Goal: Contribute content: Contribute content

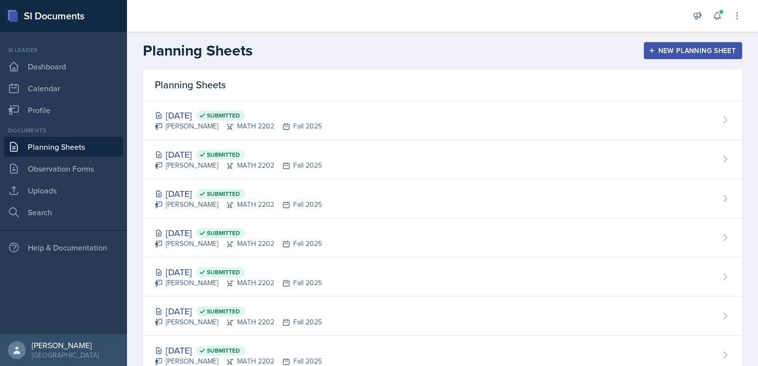
scroll to position [31, 0]
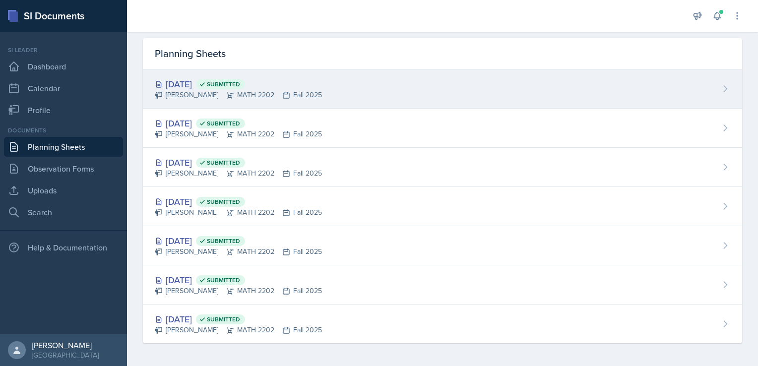
click at [282, 76] on div "[DATE] Submitted [PERSON_NAME] MATH 2202 Fall 2025" at bounding box center [443, 88] width 600 height 39
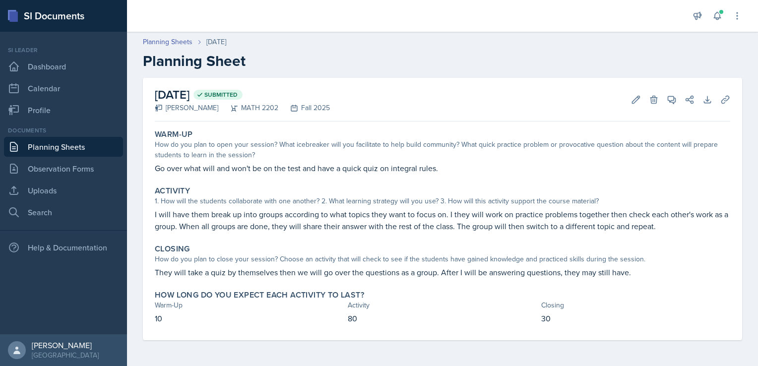
click at [39, 14] on div "SI Documents" at bounding box center [63, 16] width 127 height 32
click at [60, 145] on link "Planning Sheets" at bounding box center [63, 147] width 119 height 20
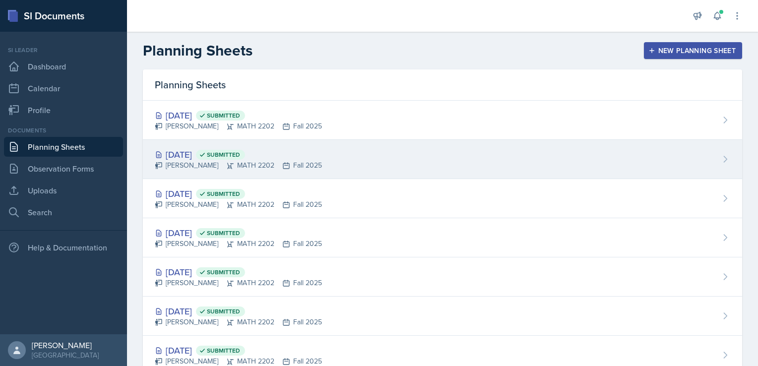
scroll to position [31, 0]
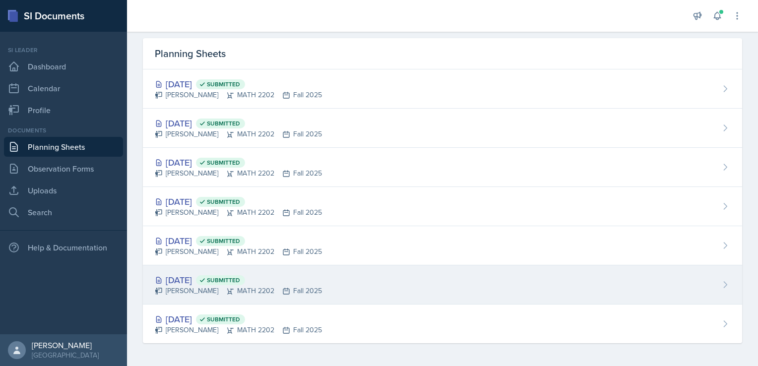
click at [196, 284] on div "[DATE] Submitted" at bounding box center [238, 279] width 167 height 13
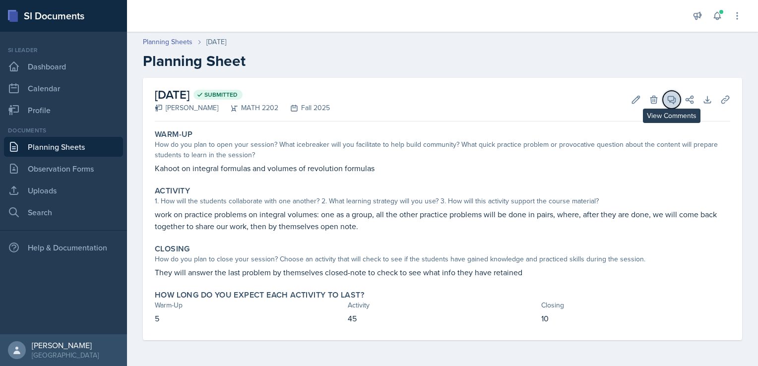
click at [672, 100] on icon at bounding box center [672, 100] width 10 height 10
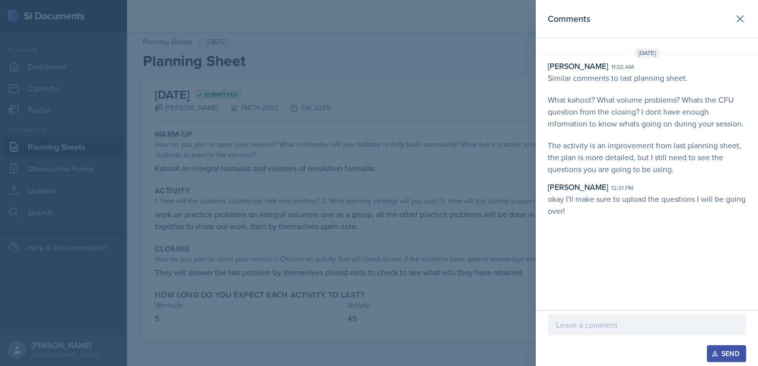
click at [472, 186] on div at bounding box center [379, 183] width 758 height 366
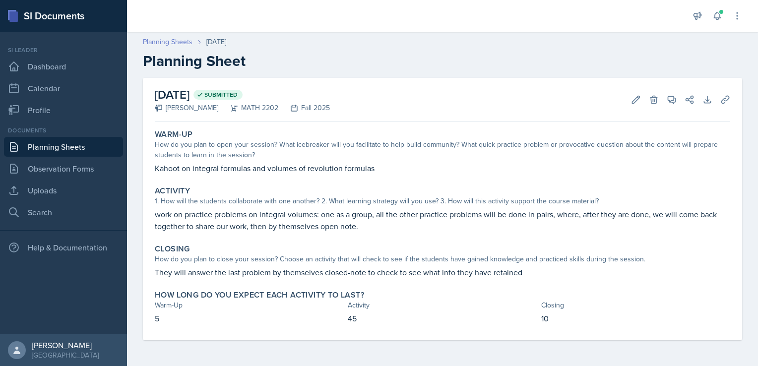
click at [170, 45] on link "Planning Sheets" at bounding box center [168, 42] width 50 height 10
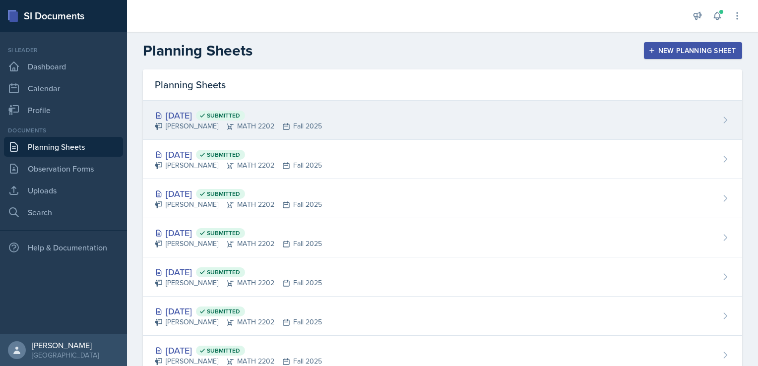
click at [185, 113] on div "[DATE] Submitted" at bounding box center [238, 115] width 167 height 13
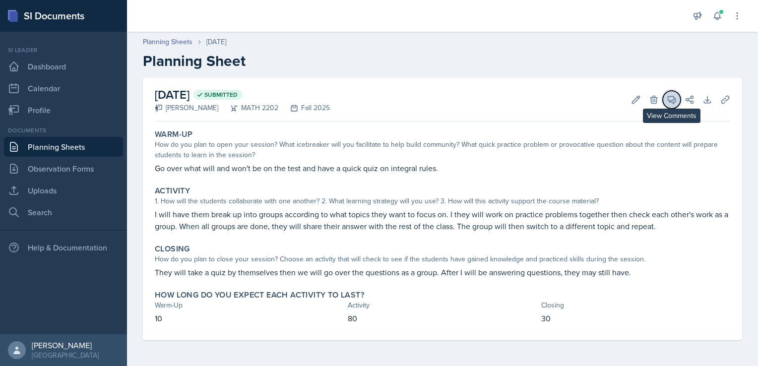
click at [673, 101] on icon at bounding box center [672, 100] width 10 height 10
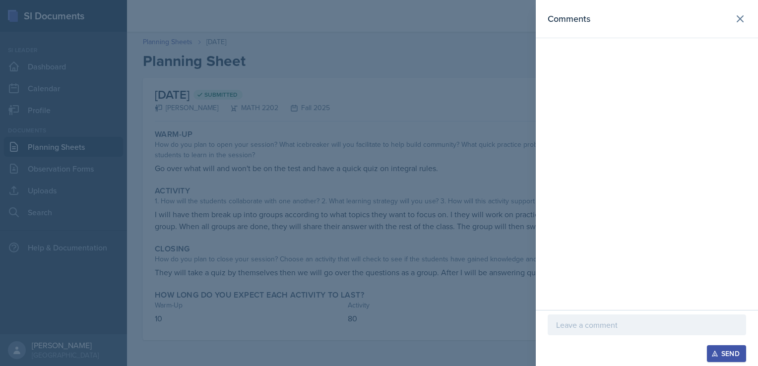
click at [411, 108] on div at bounding box center [379, 183] width 758 height 366
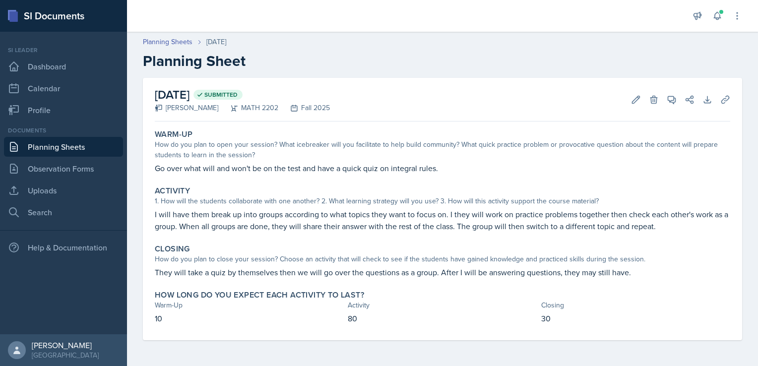
click at [60, 148] on link "Planning Sheets" at bounding box center [63, 147] width 119 height 20
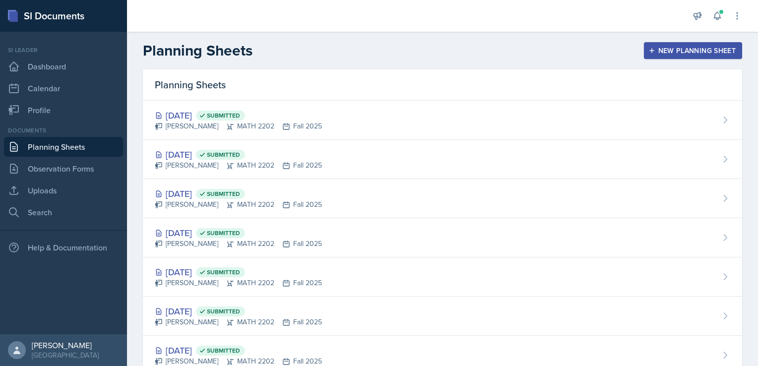
click at [683, 52] on div "New Planning Sheet" at bounding box center [693, 51] width 85 height 8
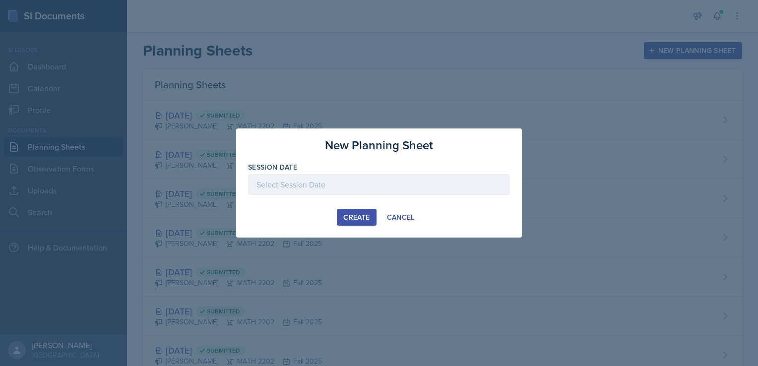
click at [339, 187] on div at bounding box center [379, 184] width 262 height 21
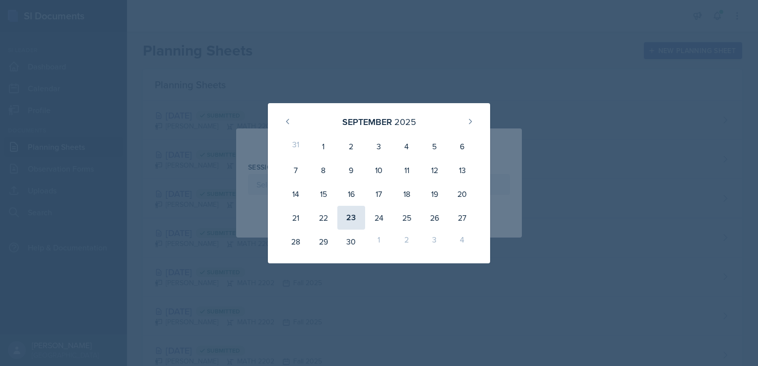
click at [356, 215] on div "23" at bounding box center [352, 218] width 28 height 24
type input "[DATE]"
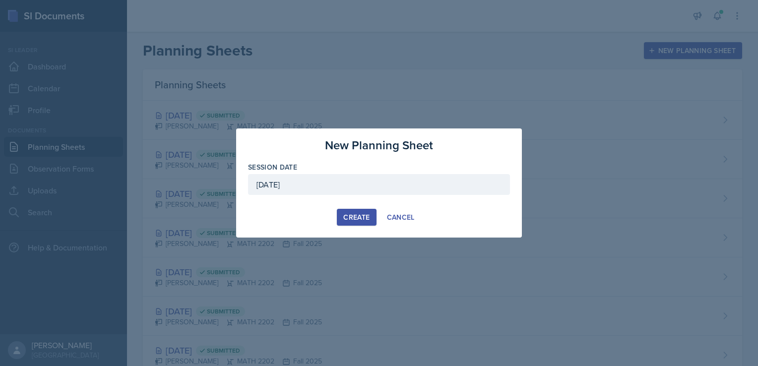
click at [359, 217] on div "Create" at bounding box center [356, 217] width 26 height 8
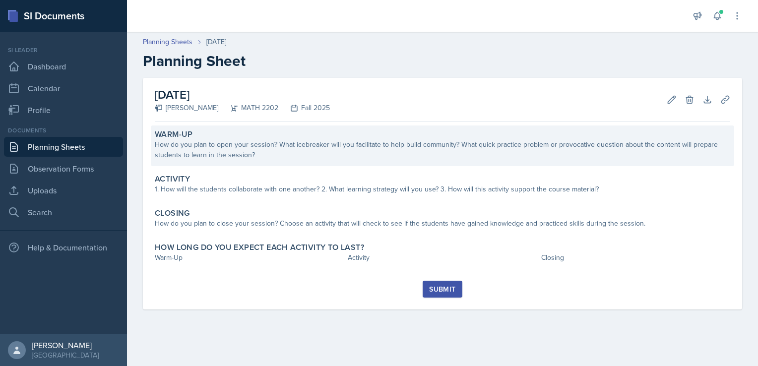
click at [270, 145] on div "How do you plan to open your session? What icebreaker will you facilitate to he…" at bounding box center [443, 149] width 576 height 21
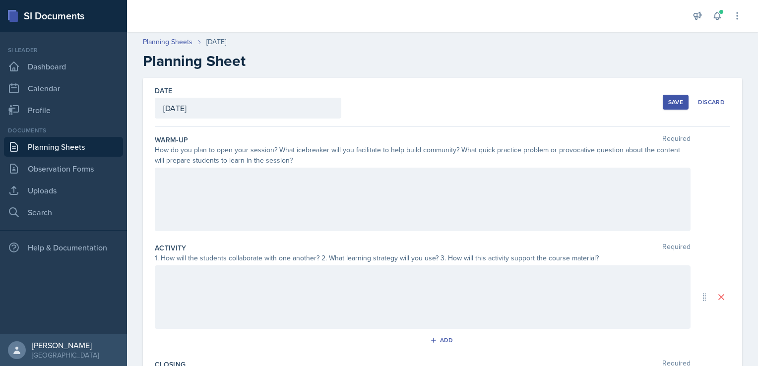
click at [220, 191] on div at bounding box center [423, 200] width 536 height 64
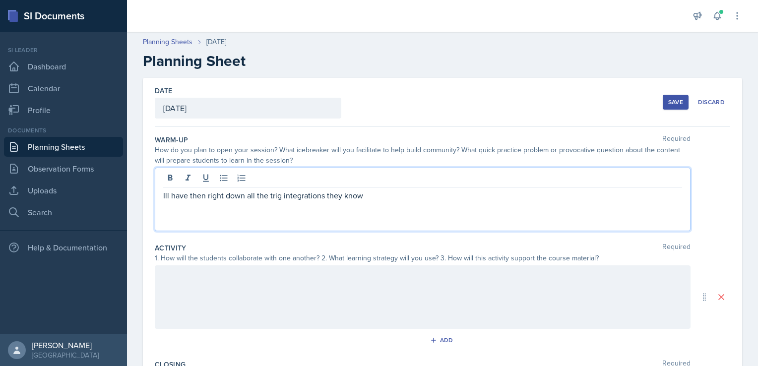
click at [372, 193] on p "Ill have then right down all the trig integrations they know" at bounding box center [422, 196] width 519 height 12
drag, startPoint x: 224, startPoint y: 196, endPoint x: 209, endPoint y: 194, distance: 15.5
click at [209, 194] on p "I'll have then right down all the trig integrations they know so far to see whe…" at bounding box center [422, 196] width 519 height 12
drag, startPoint x: 532, startPoint y: 197, endPoint x: 492, endPoint y: 194, distance: 39.3
click at [492, 194] on p "I'll have then write down all the trig integrations they know so far to see whe…" at bounding box center [422, 196] width 519 height 12
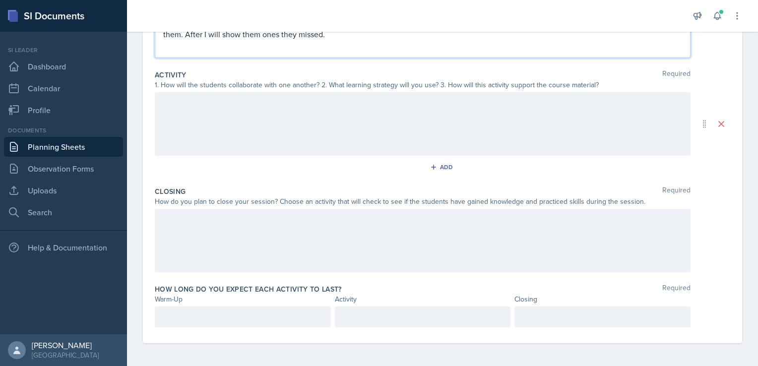
scroll to position [191, 0]
click at [236, 317] on p at bounding box center [242, 316] width 159 height 12
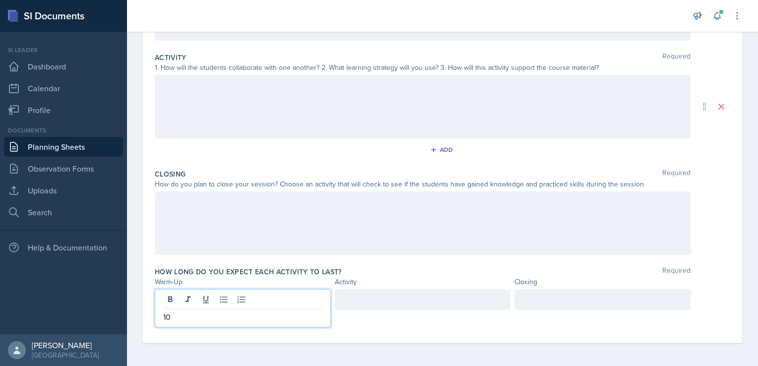
click at [377, 294] on div at bounding box center [423, 299] width 176 height 21
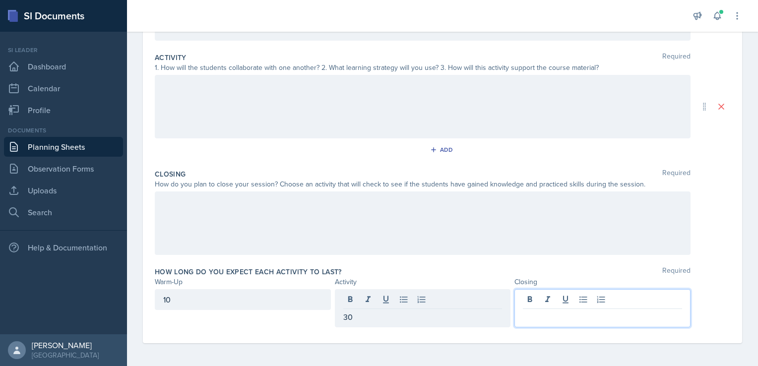
click at [541, 298] on div at bounding box center [603, 308] width 176 height 38
click at [178, 301] on div "10" at bounding box center [243, 299] width 176 height 21
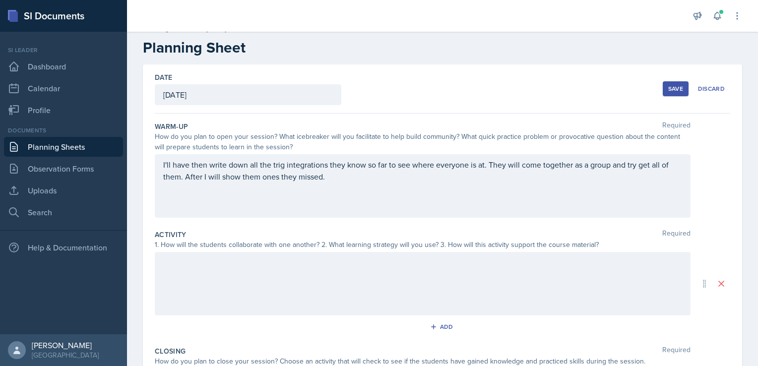
click at [253, 269] on div at bounding box center [423, 284] width 536 height 64
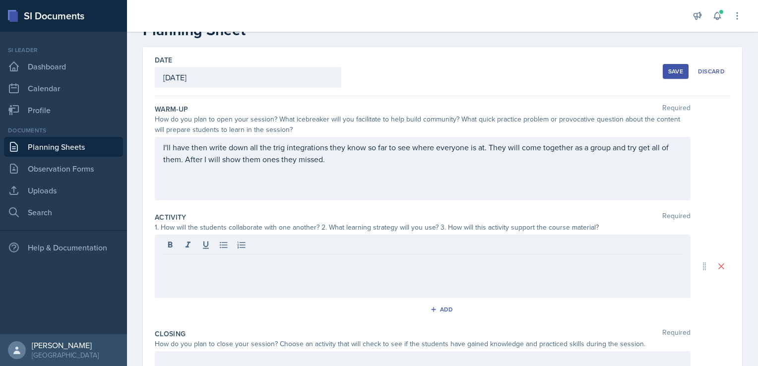
click at [253, 269] on div at bounding box center [423, 267] width 536 height 64
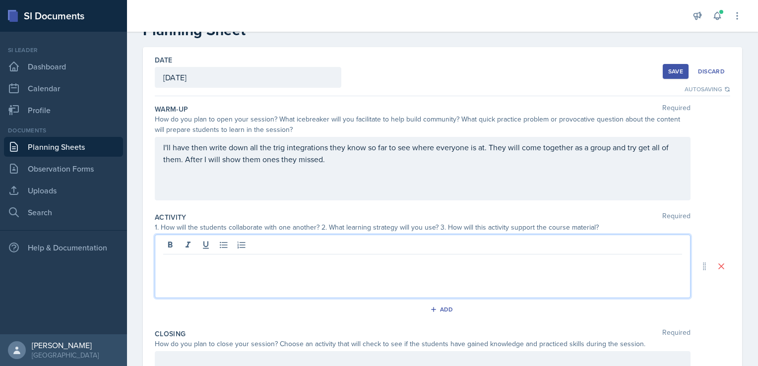
click at [251, 266] on p at bounding box center [422, 263] width 519 height 12
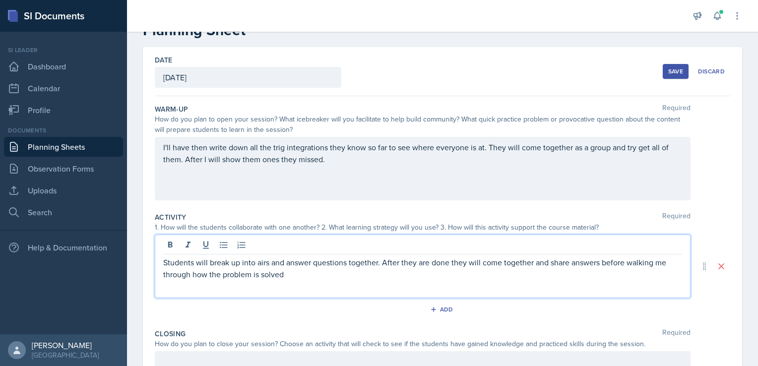
click at [292, 273] on p "Students will break up into airs and answer questions together. After they are …" at bounding box center [422, 269] width 519 height 24
click at [429, 261] on p "Students will break up into airs and answer questions together. After they are …" at bounding box center [422, 269] width 519 height 24
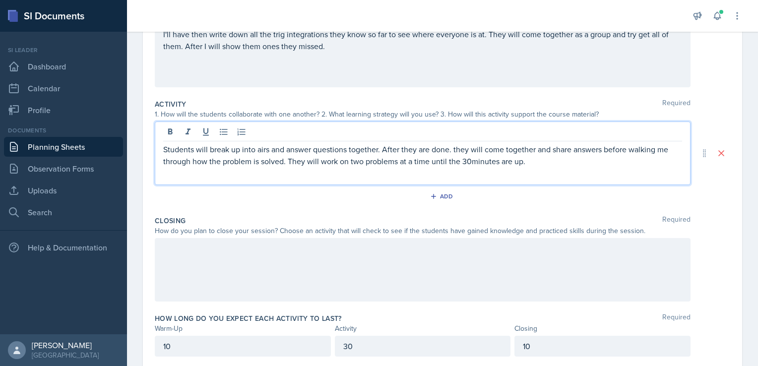
click at [387, 255] on div at bounding box center [423, 270] width 536 height 64
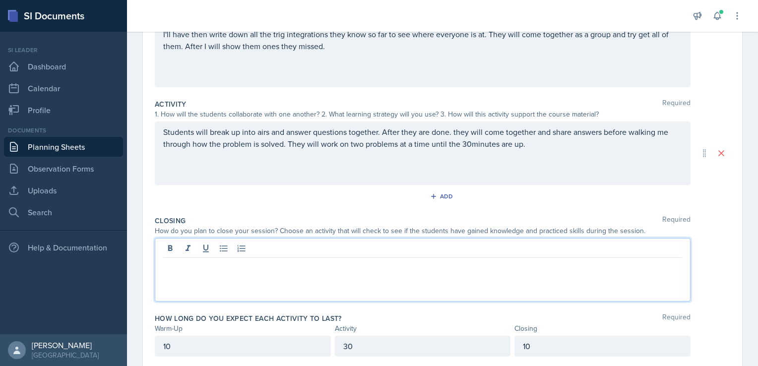
scroll to position [161, 0]
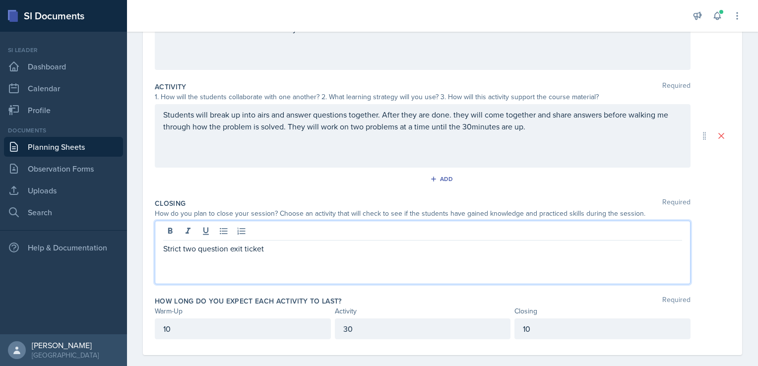
click at [196, 248] on p "Strict two question exit ticket" at bounding box center [422, 249] width 519 height 12
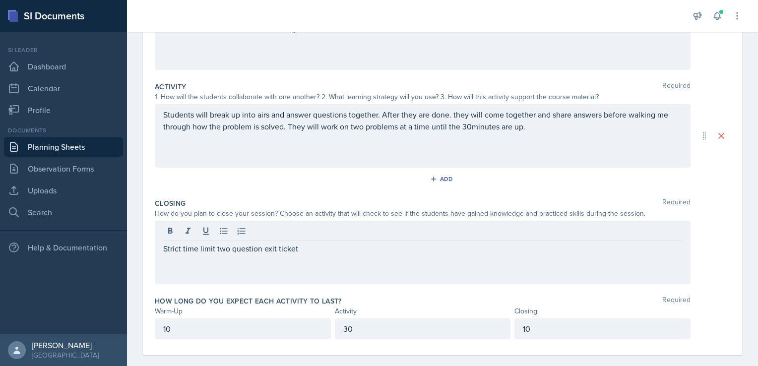
click at [325, 254] on div "Strict time limit two question exit ticket" at bounding box center [423, 253] width 536 height 64
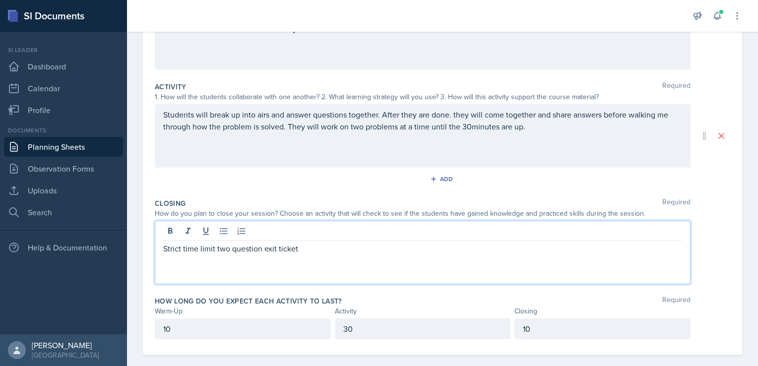
click at [317, 249] on p "Strict time limit two question exit ticket" at bounding box center [422, 249] width 519 height 12
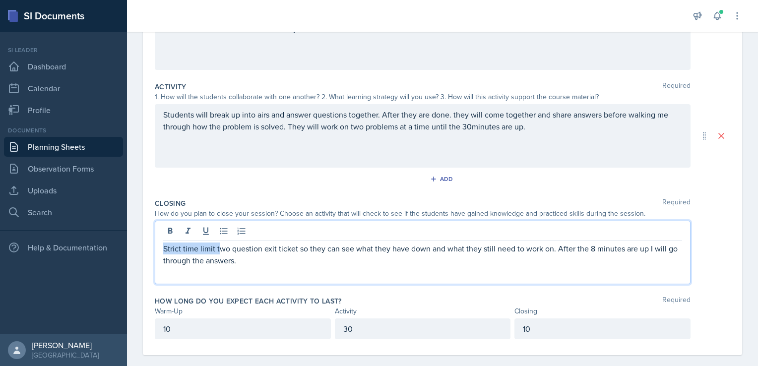
drag, startPoint x: 219, startPoint y: 247, endPoint x: 161, endPoint y: 253, distance: 58.8
click at [161, 253] on div "Strict time limit two question exit ticket so they can see what they have down …" at bounding box center [423, 253] width 536 height 64
click at [209, 261] on p "Two question exit ticket so they can see what they have down and what they stil…" at bounding box center [422, 255] width 519 height 24
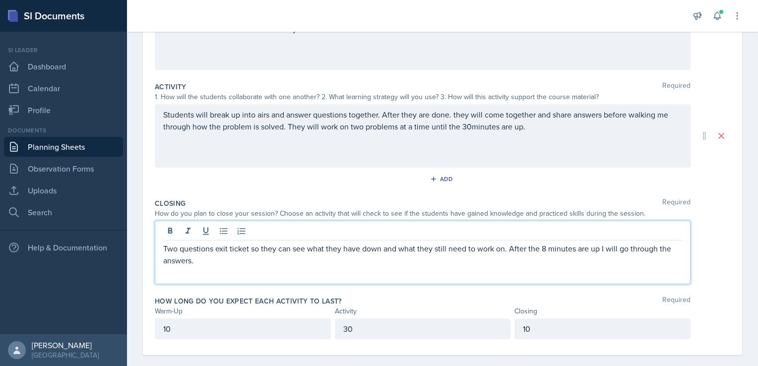
click at [213, 265] on p "Two questions exit ticket so they can see what they have down and what they sti…" at bounding box center [422, 255] width 519 height 24
click at [354, 329] on div "30" at bounding box center [423, 329] width 176 height 21
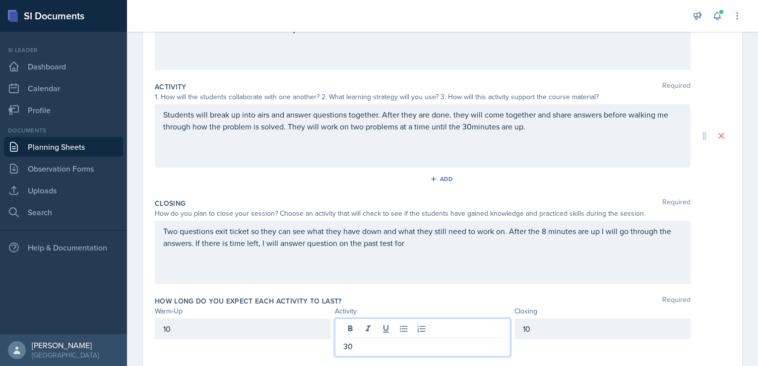
click at [354, 329] on div at bounding box center [422, 330] width 159 height 16
click at [363, 303] on div "How long do you expect each activity to last? Required" at bounding box center [443, 301] width 576 height 10
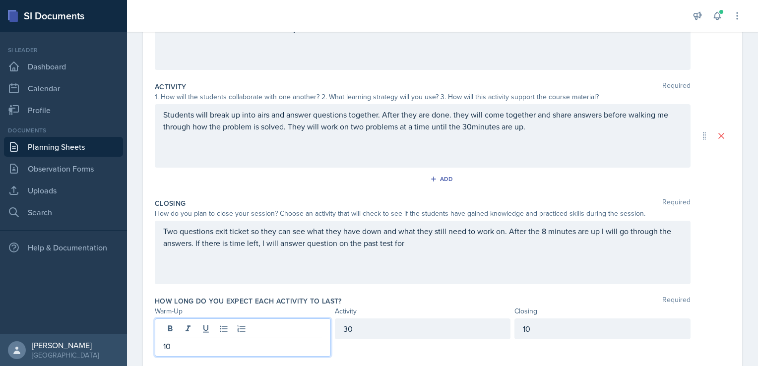
click at [186, 329] on div "10" at bounding box center [243, 338] width 176 height 38
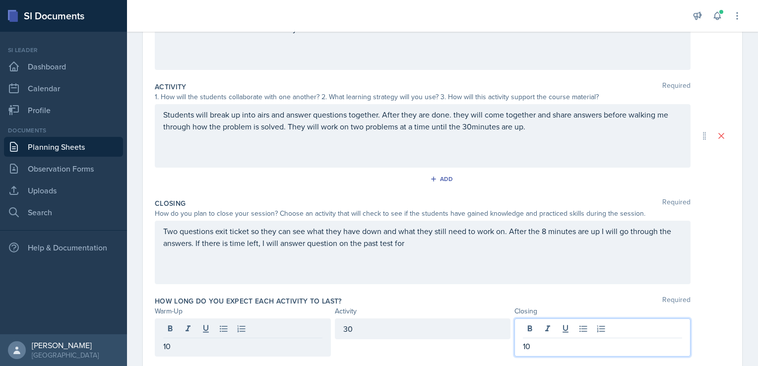
click at [530, 324] on div "10" at bounding box center [603, 338] width 176 height 38
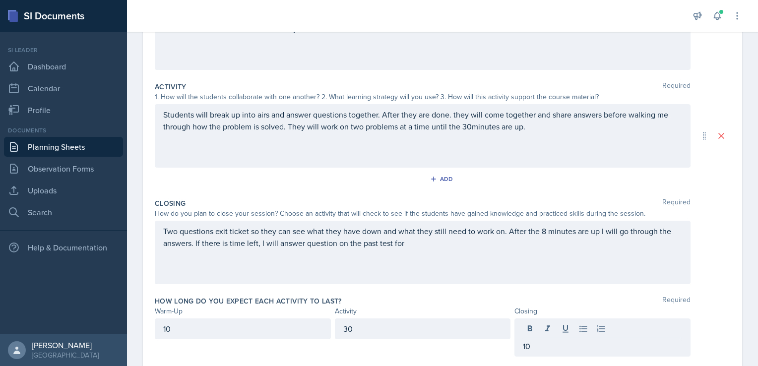
click at [402, 297] on div "How long do you expect each activity to last? Required" at bounding box center [443, 301] width 576 height 10
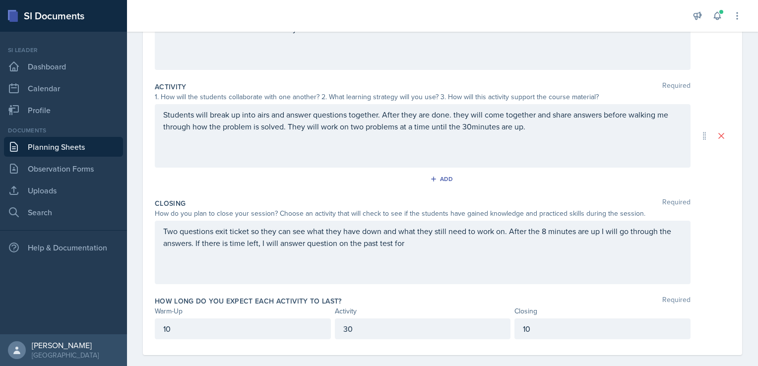
click at [402, 297] on div "How long do you expect each activity to last? Required" at bounding box center [443, 301] width 576 height 10
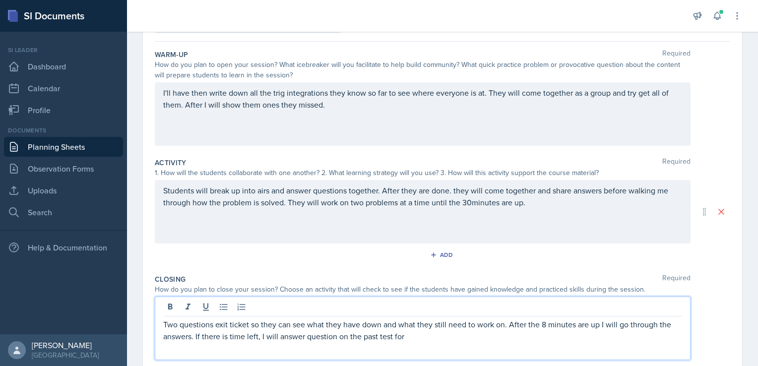
scroll to position [103, 0]
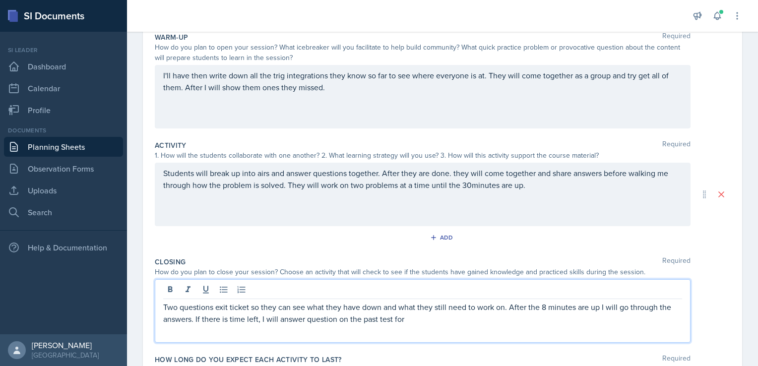
click at [419, 317] on p "Two questions exit ticket so they can see what they have down and what they sti…" at bounding box center [422, 313] width 519 height 24
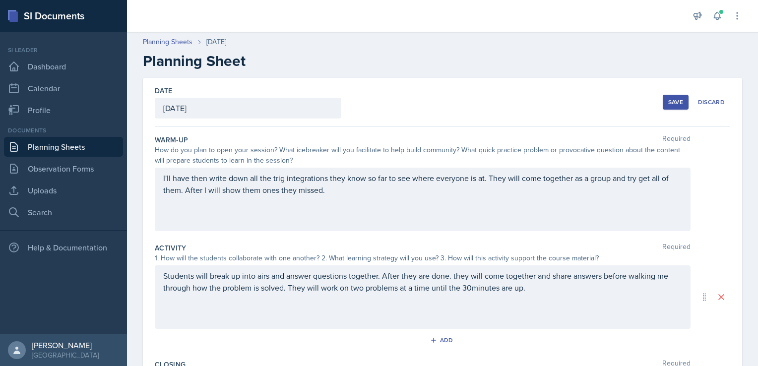
click at [669, 99] on div "Save" at bounding box center [676, 102] width 15 height 8
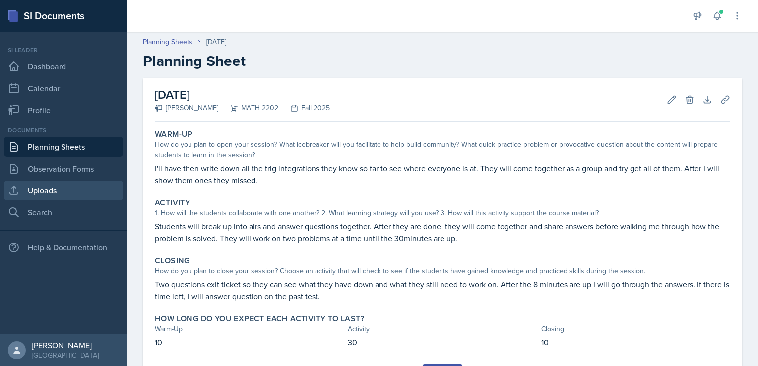
click at [73, 193] on link "Uploads" at bounding box center [63, 191] width 119 height 20
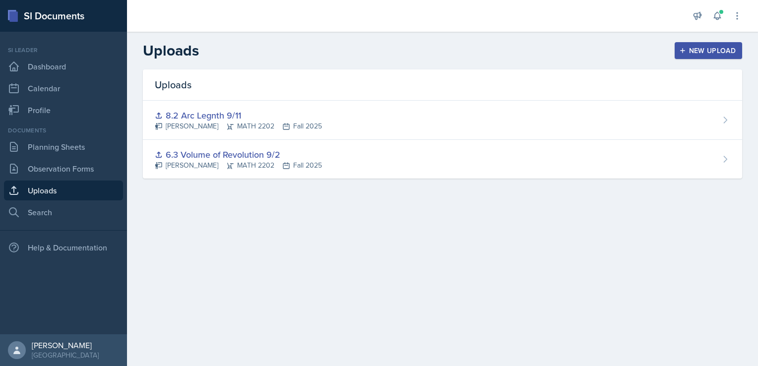
drag, startPoint x: 688, startPoint y: 49, endPoint x: 663, endPoint y: 38, distance: 27.4
click at [663, 38] on header "Uploads New Upload" at bounding box center [442, 51] width 631 height 38
click at [707, 47] on div "New Upload" at bounding box center [708, 51] width 55 height 8
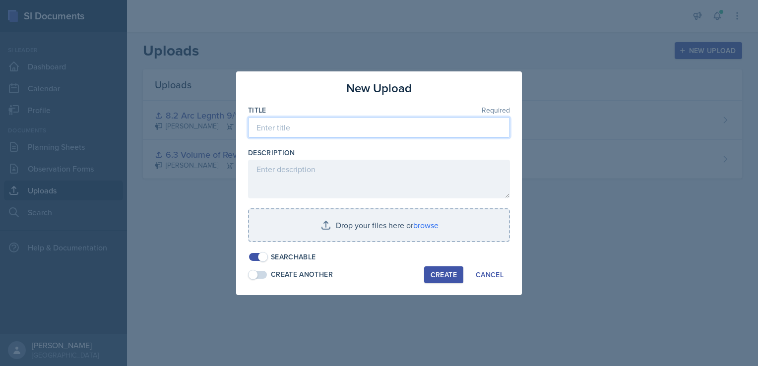
click at [331, 125] on input at bounding box center [379, 127] width 262 height 21
type input "&"
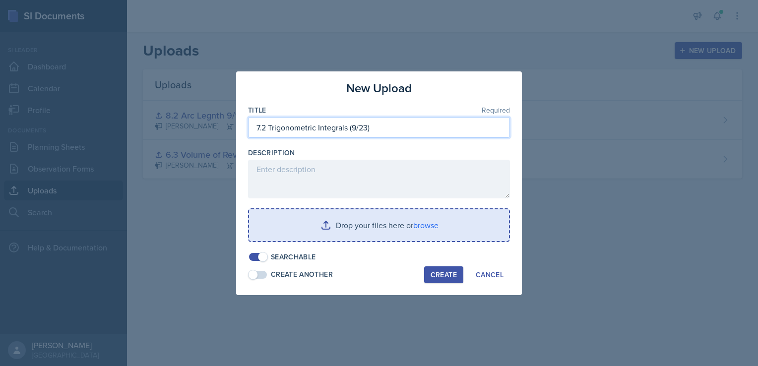
type input "7.2 Trigonometric Integrals (9/23)"
click at [427, 225] on input "file" at bounding box center [379, 225] width 260 height 32
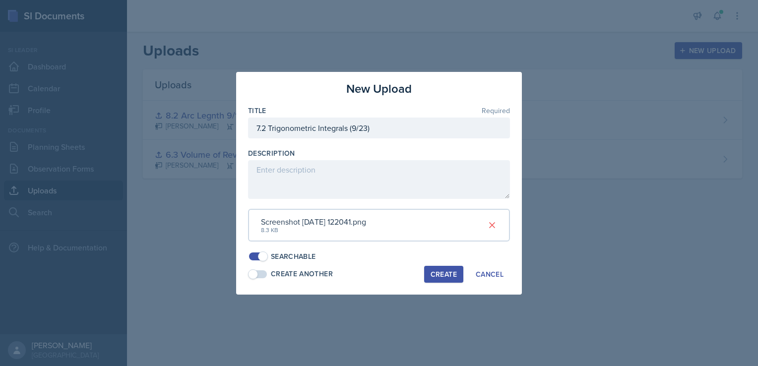
click at [307, 223] on div "Screenshot [DATE] 122041.png" at bounding box center [313, 222] width 105 height 12
click at [493, 225] on icon at bounding box center [492, 225] width 5 height 5
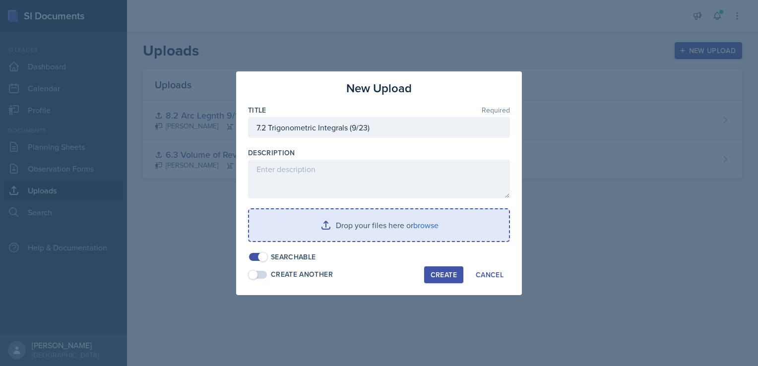
click at [447, 223] on input "file" at bounding box center [379, 225] width 260 height 32
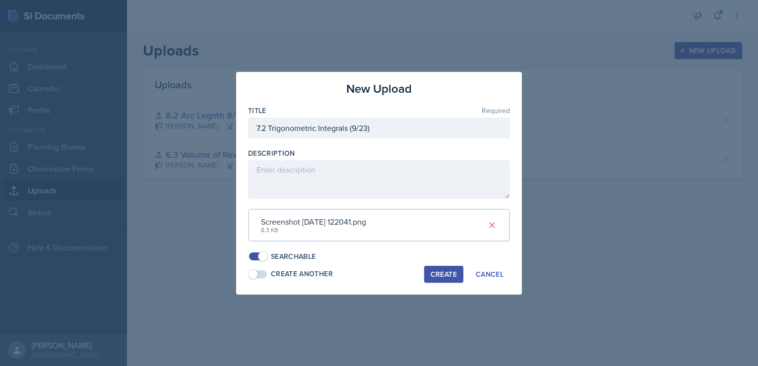
click at [352, 217] on div "Screenshot [DATE] 122041.png" at bounding box center [313, 222] width 105 height 12
drag, startPoint x: 352, startPoint y: 217, endPoint x: 335, endPoint y: 216, distance: 17.4
click at [335, 216] on div "Screenshot [DATE] 122041.png" at bounding box center [313, 222] width 105 height 12
drag, startPoint x: 335, startPoint y: 216, endPoint x: 299, endPoint y: 219, distance: 36.4
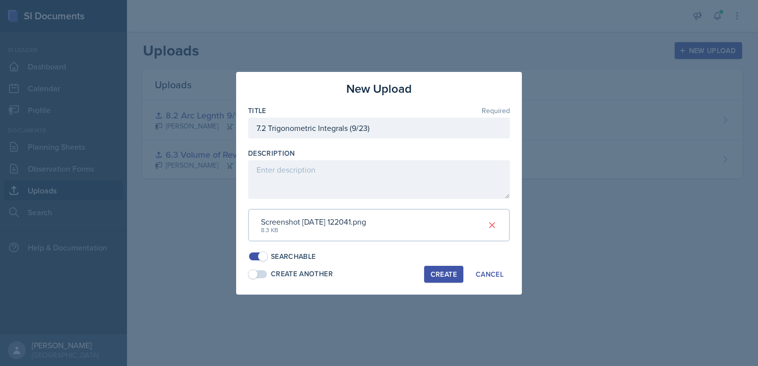
click at [299, 219] on div "Screenshot [DATE] 122041.png" at bounding box center [313, 222] width 105 height 12
click at [319, 222] on div "Screenshot [DATE] 122041.png" at bounding box center [313, 222] width 105 height 12
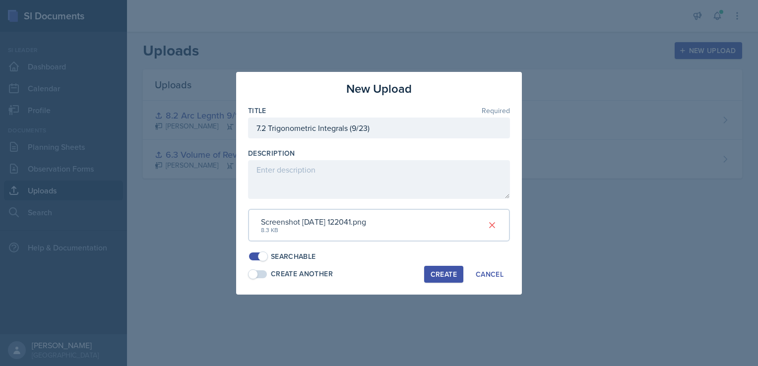
drag, startPoint x: 319, startPoint y: 222, endPoint x: 340, endPoint y: 235, distance: 24.5
click at [340, 235] on div "Screenshot [DATE] 122041.png 8.3 KB" at bounding box center [379, 225] width 262 height 33
click at [445, 273] on div "Create" at bounding box center [444, 275] width 26 height 8
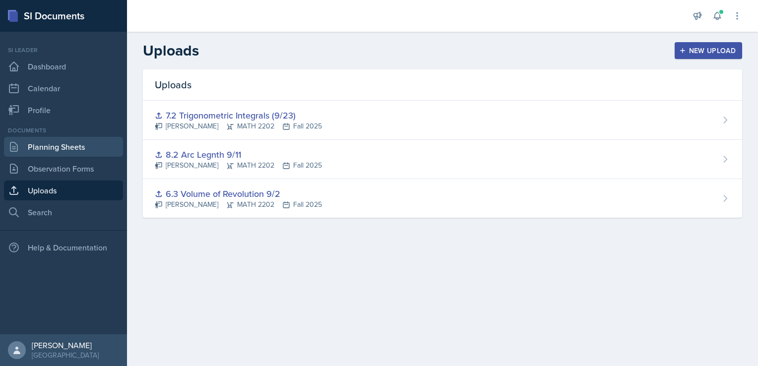
click at [81, 146] on link "Planning Sheets" at bounding box center [63, 147] width 119 height 20
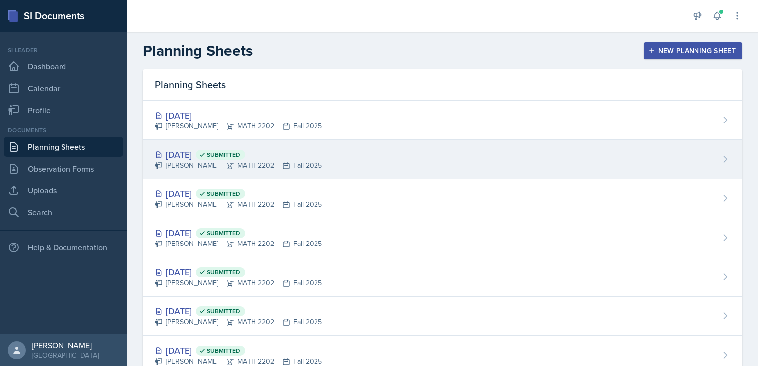
scroll to position [70, 0]
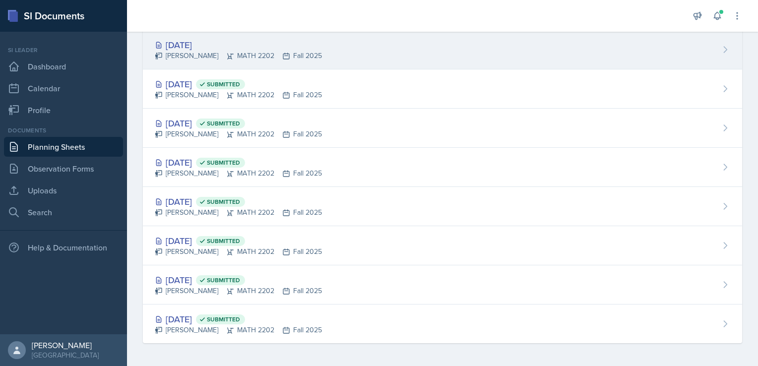
click at [211, 48] on div "[DATE]" at bounding box center [238, 44] width 167 height 13
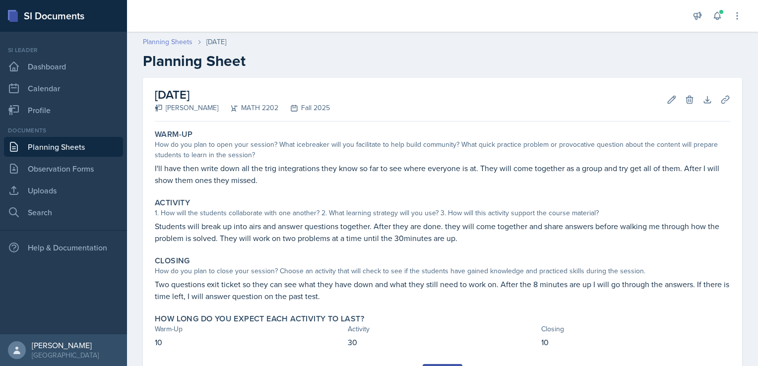
click at [163, 45] on link "Planning Sheets" at bounding box center [168, 42] width 50 height 10
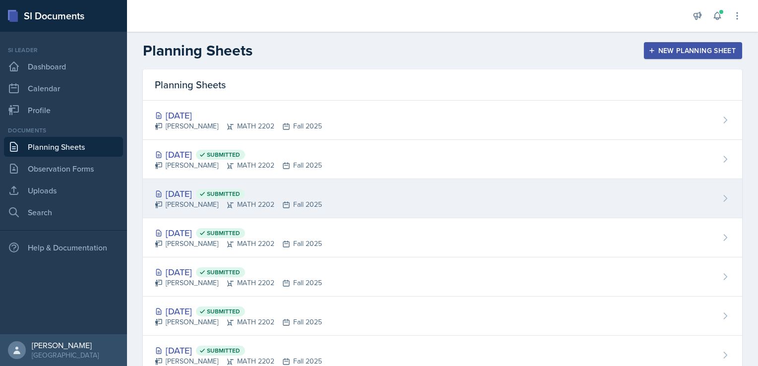
scroll to position [70, 0]
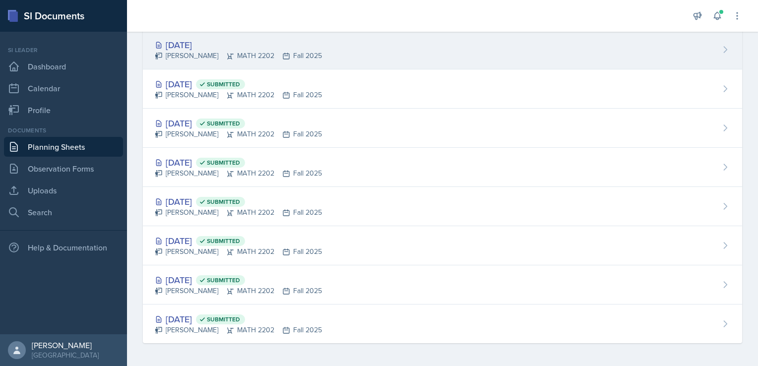
click at [198, 42] on div "[DATE]" at bounding box center [238, 44] width 167 height 13
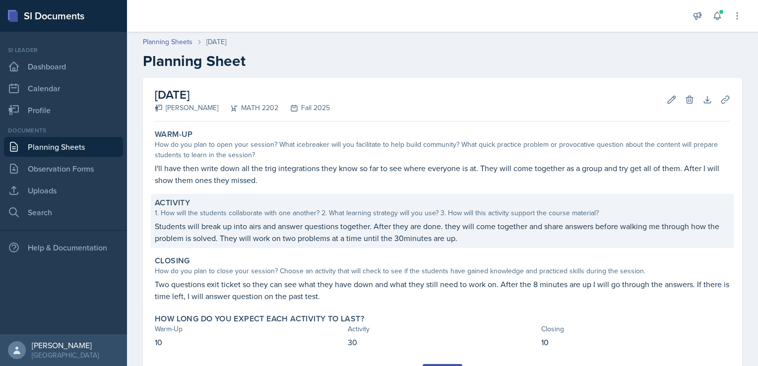
scroll to position [50, 0]
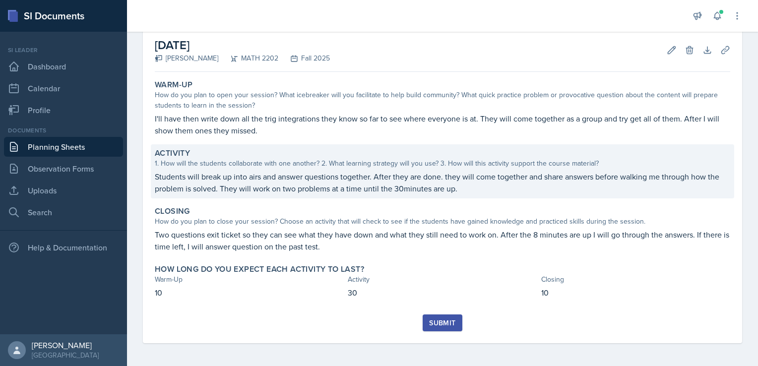
click at [251, 174] on p "Students will break up into airs and answer questions together. After they are …" at bounding box center [443, 183] width 576 height 24
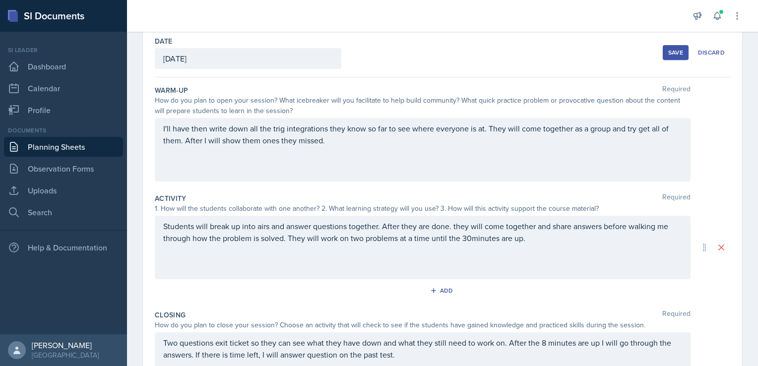
scroll to position [46, 0]
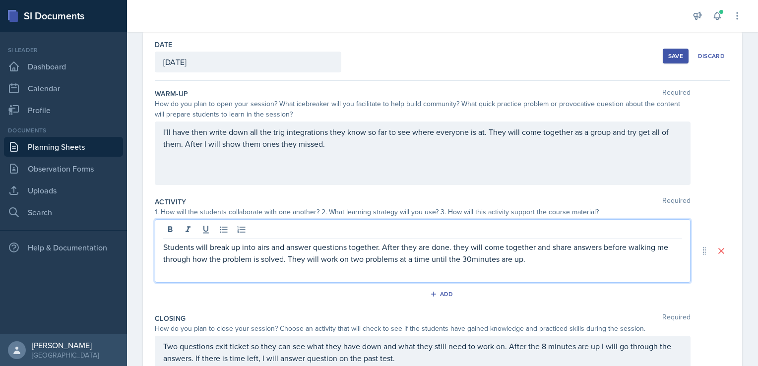
click at [259, 229] on div "Students will break up into airs and answer questions together. After they are …" at bounding box center [423, 251] width 536 height 64
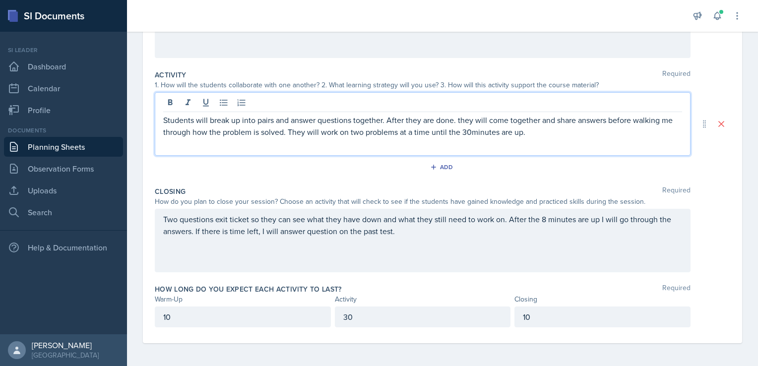
scroll to position [0, 0]
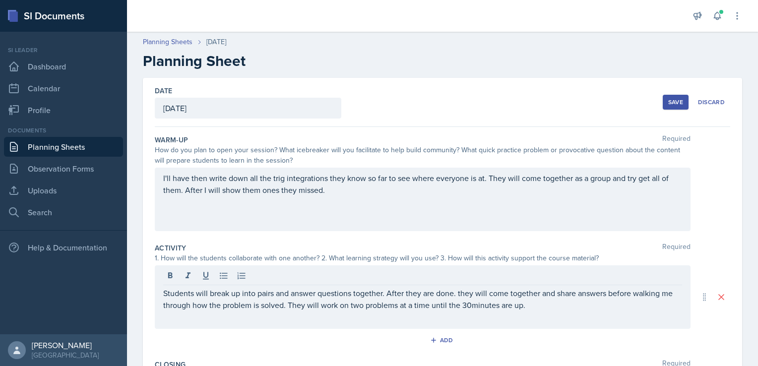
click at [669, 98] on div "Save" at bounding box center [676, 102] width 15 height 8
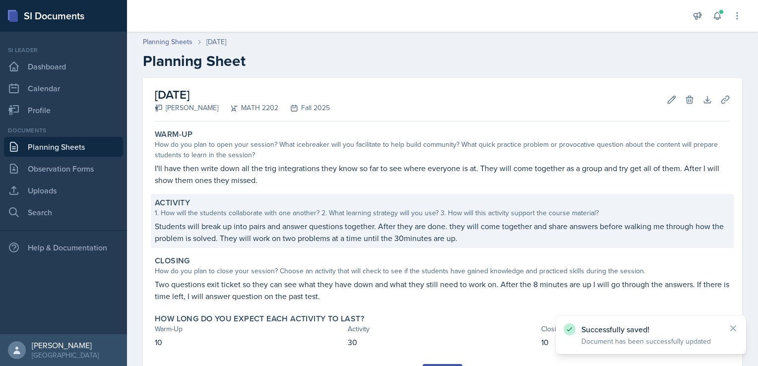
scroll to position [50, 0]
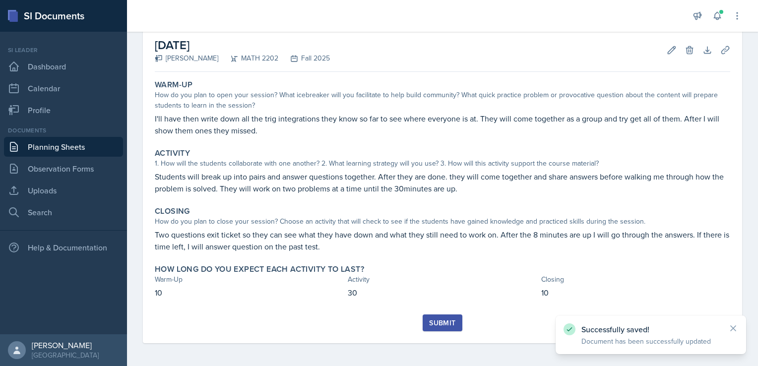
click at [442, 327] on div "Submit" at bounding box center [442, 323] width 26 height 8
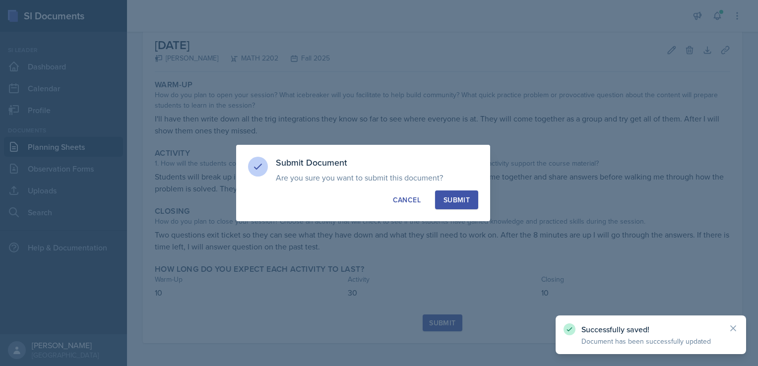
click at [460, 202] on div "Submit" at bounding box center [457, 200] width 26 height 10
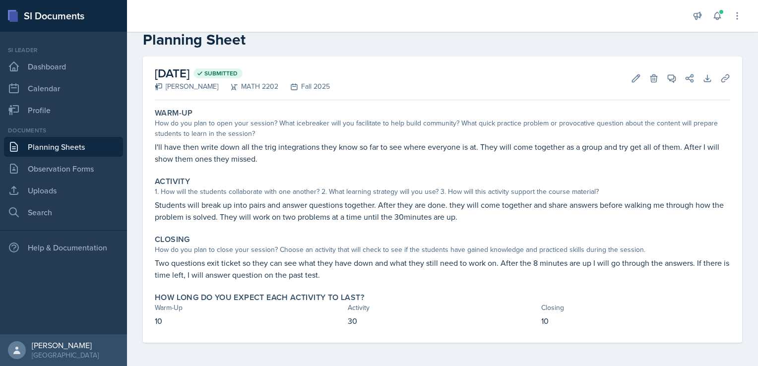
scroll to position [0, 0]
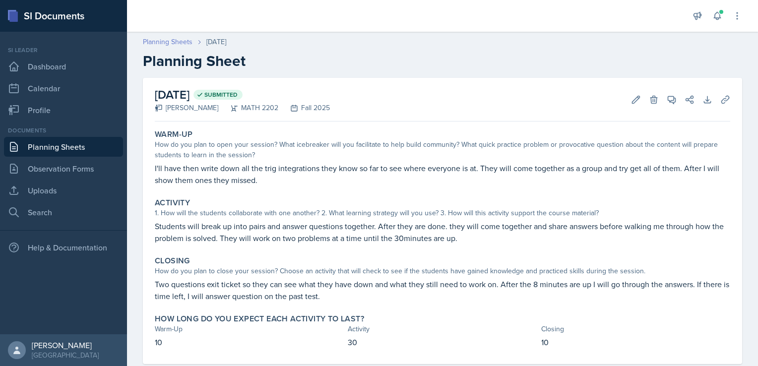
click at [164, 43] on link "Planning Sheets" at bounding box center [168, 42] width 50 height 10
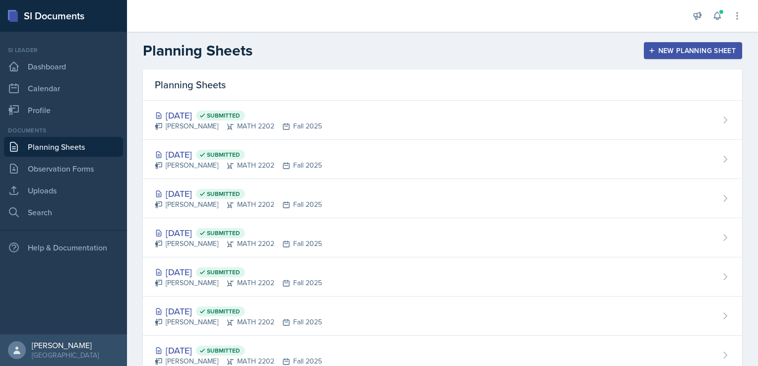
click at [706, 49] on div "New Planning Sheet" at bounding box center [693, 51] width 85 height 8
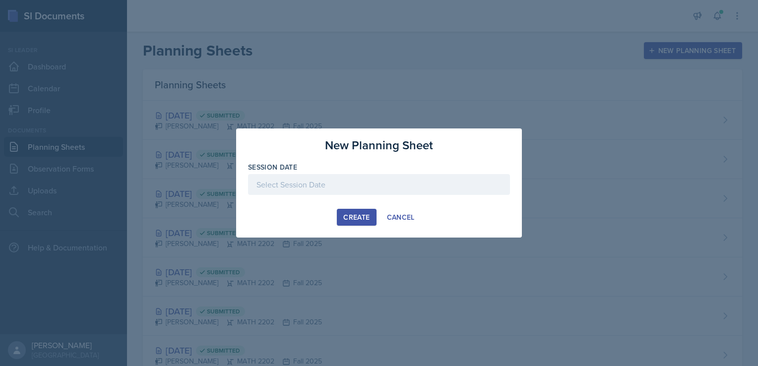
click at [365, 185] on div at bounding box center [379, 184] width 262 height 21
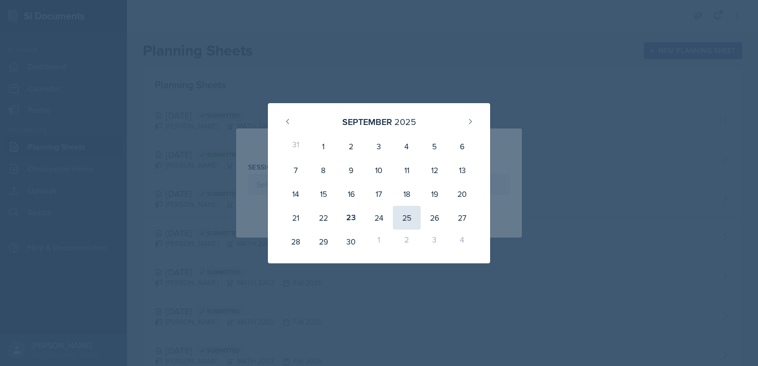
click at [407, 217] on div "25" at bounding box center [407, 218] width 28 height 24
type input "[DATE]"
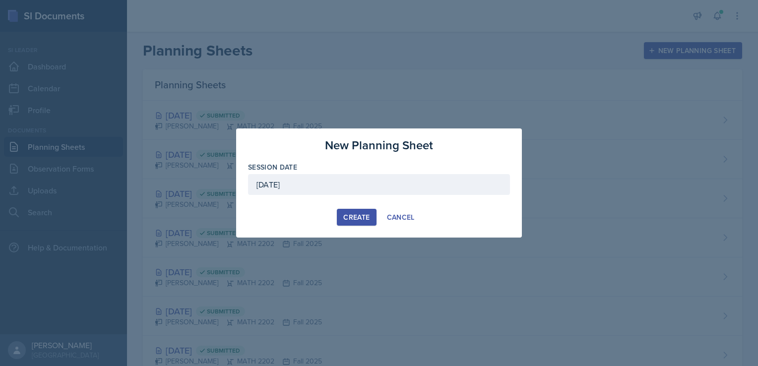
click at [354, 218] on div "Create" at bounding box center [356, 217] width 26 height 8
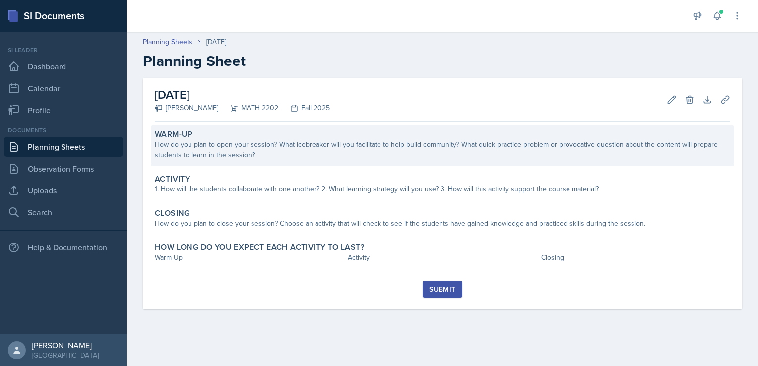
click at [357, 143] on div "How do you plan to open your session? What icebreaker will you facilitate to he…" at bounding box center [443, 149] width 576 height 21
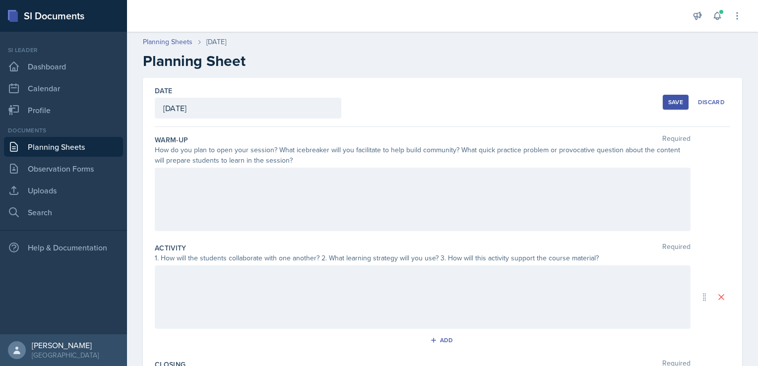
click at [352, 190] on div at bounding box center [423, 200] width 536 height 64
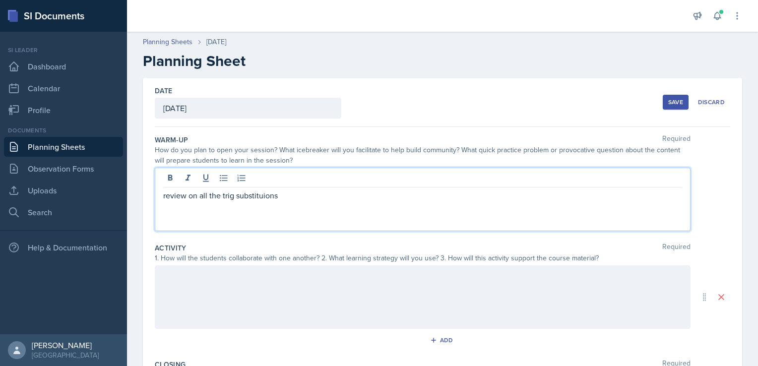
click at [251, 204] on div "review on all the trig substituions" at bounding box center [423, 200] width 536 height 64
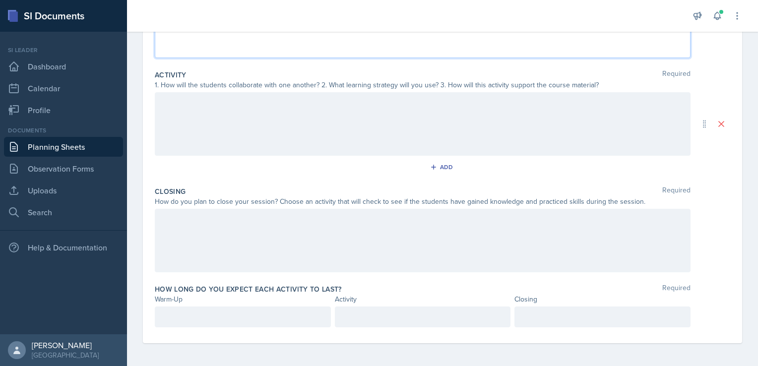
click at [214, 222] on div at bounding box center [423, 241] width 536 height 64
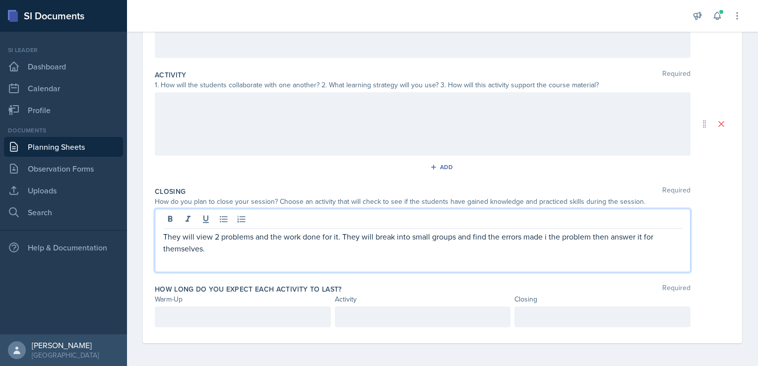
click at [531, 321] on div at bounding box center [603, 317] width 176 height 21
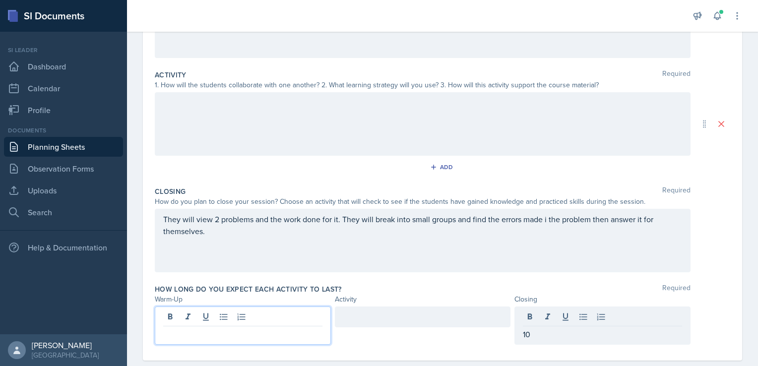
click at [167, 317] on div at bounding box center [243, 326] width 176 height 38
click at [368, 311] on div at bounding box center [423, 317] width 176 height 21
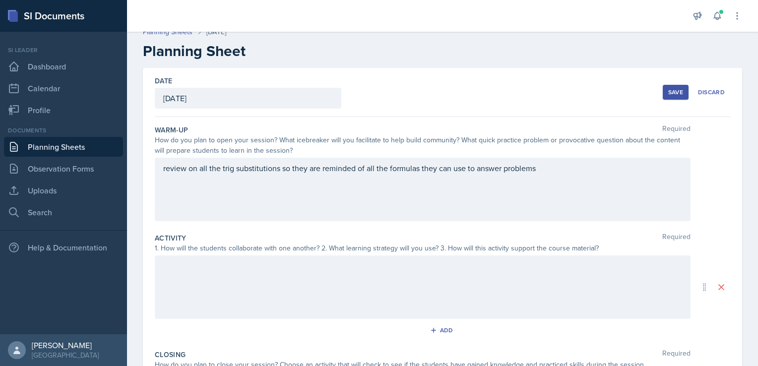
scroll to position [0, 0]
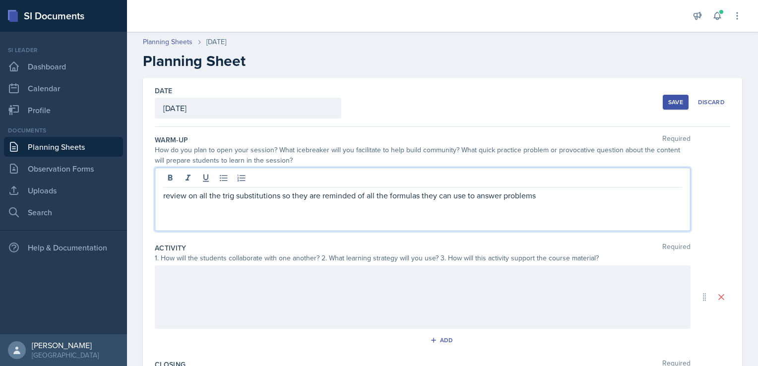
click at [545, 180] on div "review on all the trig substitutions so they are reminded of all the formulas t…" at bounding box center [423, 200] width 536 height 64
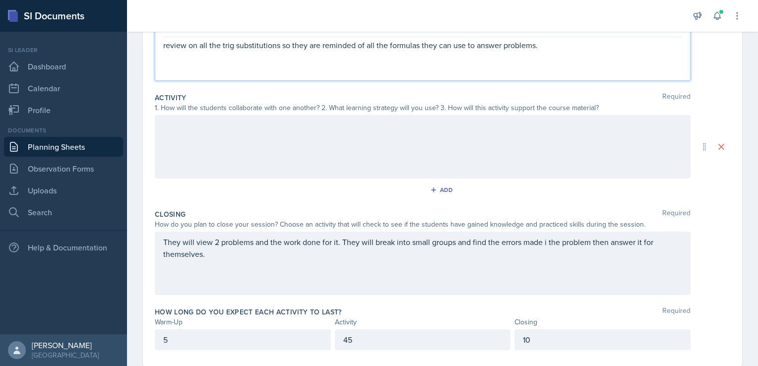
scroll to position [168, 0]
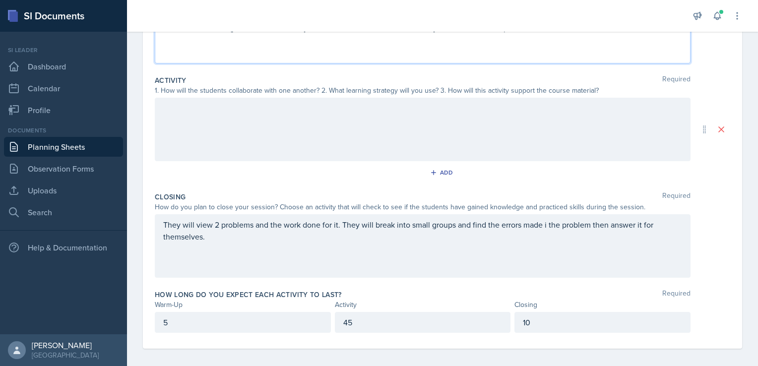
click at [289, 114] on p at bounding box center [422, 108] width 519 height 12
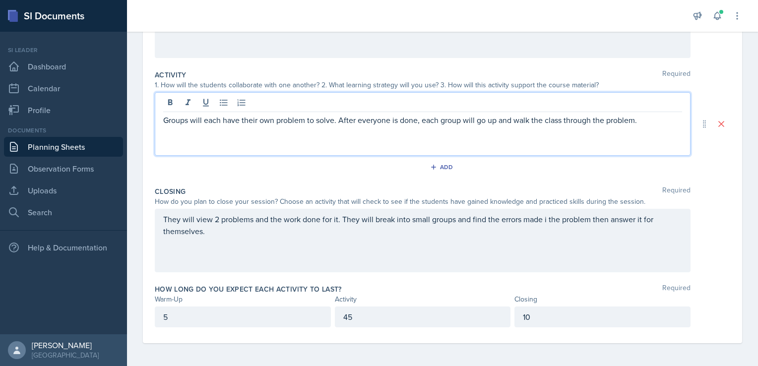
scroll to position [0, 0]
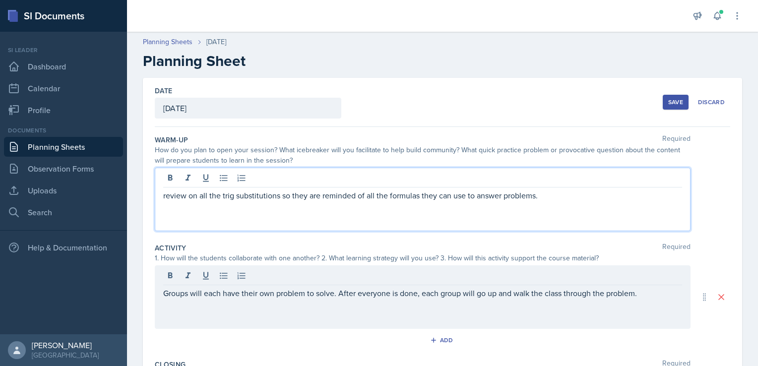
click at [164, 178] on div "review on all the trig substitutions so they are reminded of all the formulas t…" at bounding box center [423, 200] width 536 height 64
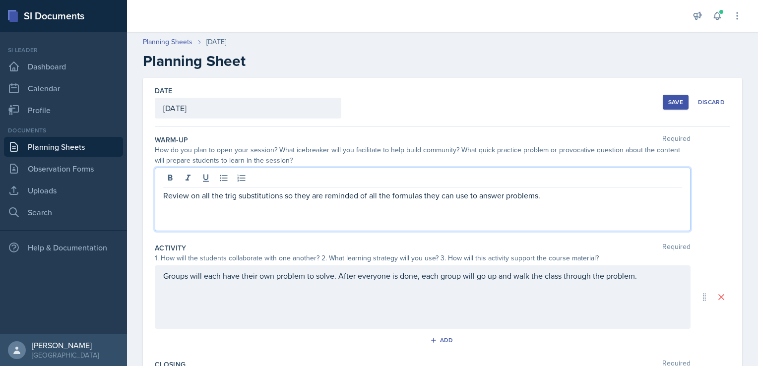
click at [676, 103] on div "Save" at bounding box center [676, 102] width 15 height 8
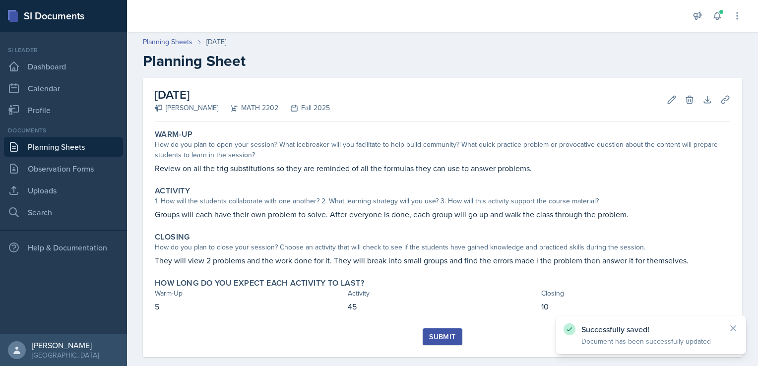
scroll to position [14, 0]
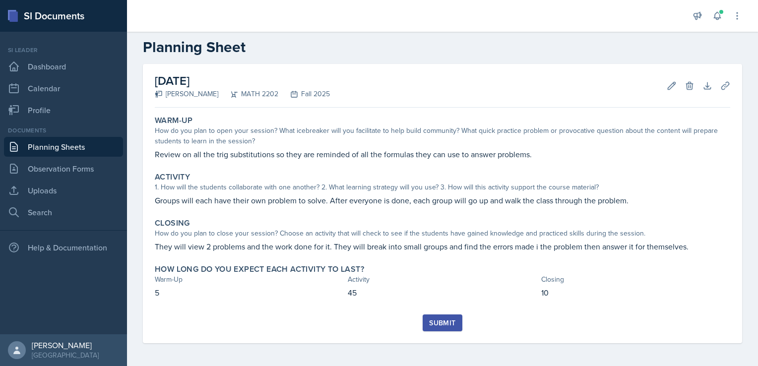
click at [444, 325] on div "Submit" at bounding box center [442, 323] width 26 height 8
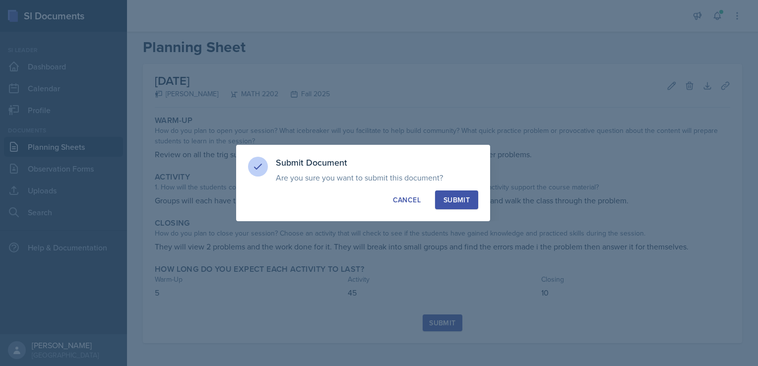
click at [459, 203] on div "Submit" at bounding box center [457, 200] width 26 height 10
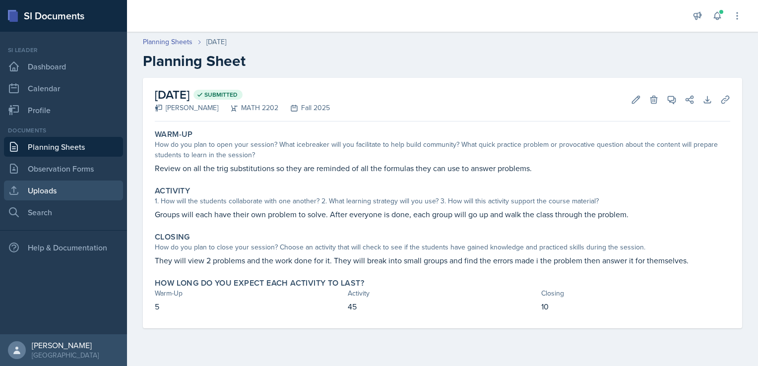
click at [68, 193] on link "Uploads" at bounding box center [63, 191] width 119 height 20
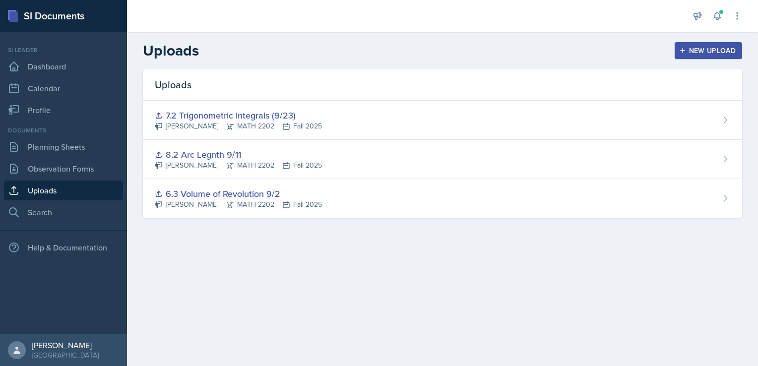
click at [700, 49] on div "New Upload" at bounding box center [708, 51] width 55 height 8
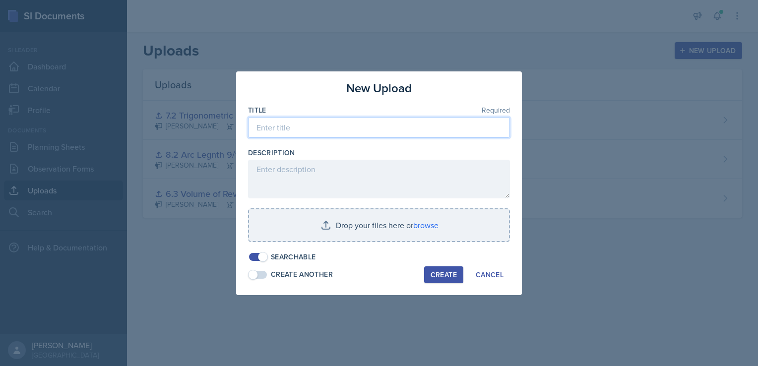
click at [298, 128] on input at bounding box center [379, 127] width 262 height 21
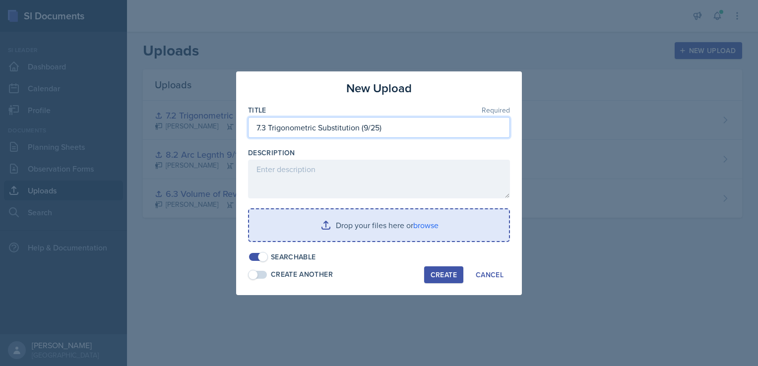
type input "7.3 Trigonometric Substitution (9/25)"
click at [431, 229] on input "file" at bounding box center [379, 225] width 260 height 32
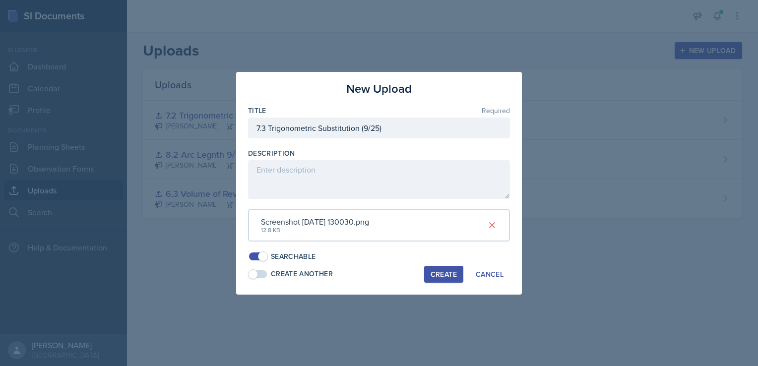
click at [448, 277] on div "Create" at bounding box center [444, 275] width 26 height 8
